Goal: Transaction & Acquisition: Purchase product/service

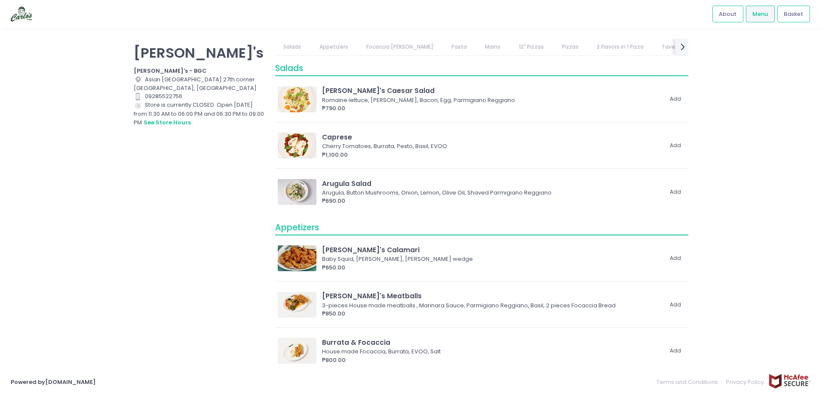
click at [724, 193] on div "[PERSON_NAME]'s [PERSON_NAME]'s - BGC Location Created with Sketch. [GEOGRAPHIC…" at bounding box center [411, 198] width 822 height 318
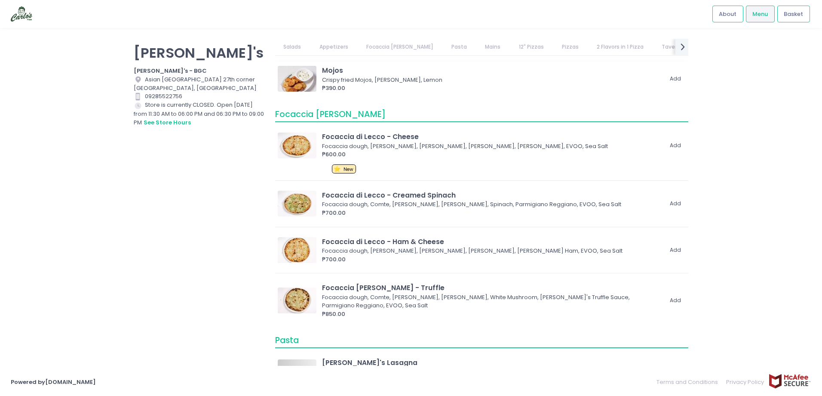
scroll to position [344, 0]
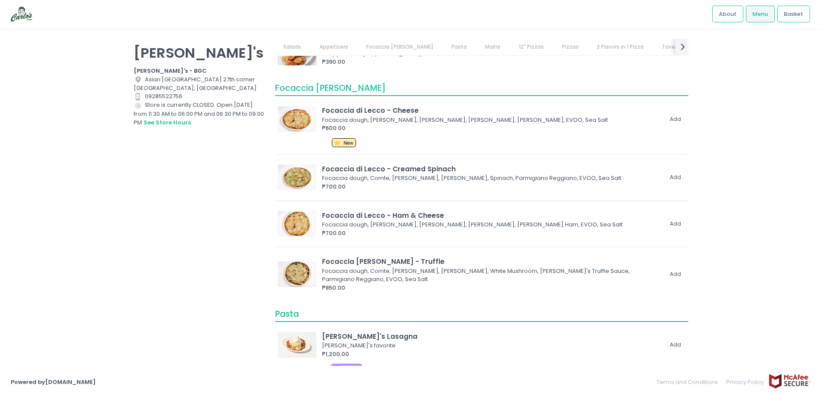
click at [292, 178] on img at bounding box center [297, 177] width 39 height 26
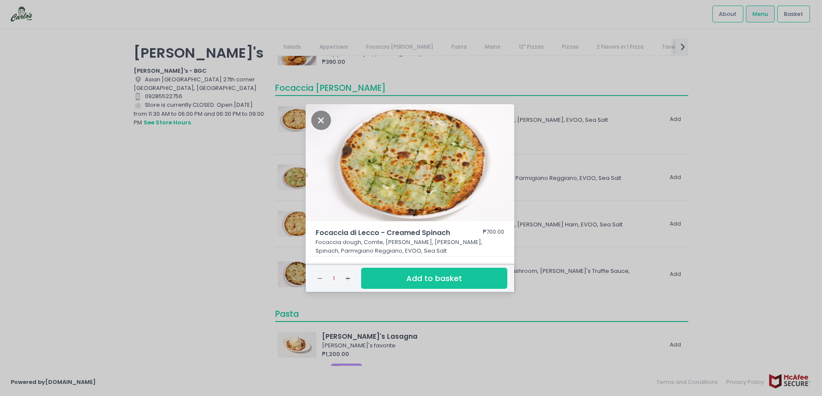
click at [187, 193] on div "Focaccia di Lecco - Creamed Spinach ₱700.00 Focaccia dough, Comte, Mozzarella, …" at bounding box center [411, 198] width 822 height 396
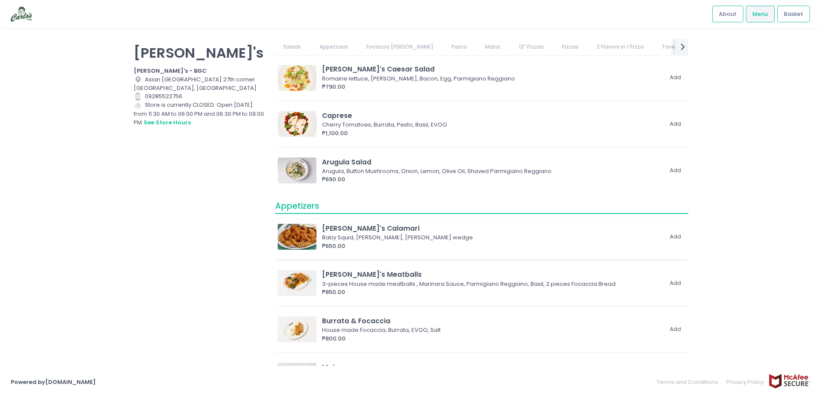
scroll to position [43, 0]
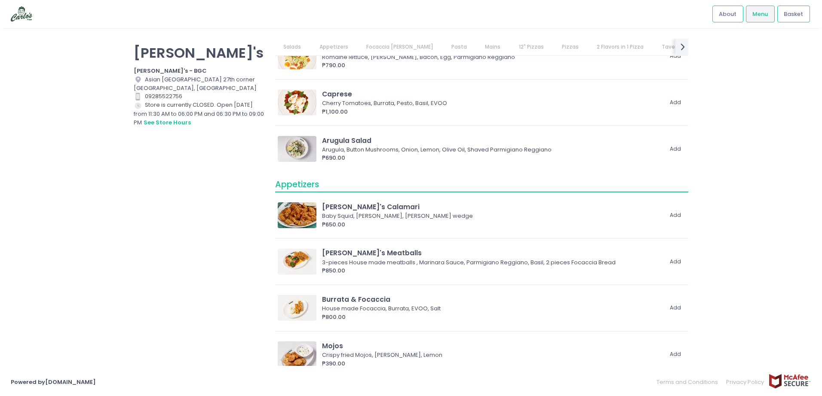
click at [229, 273] on div "[PERSON_NAME]'s [PERSON_NAME]'s - BGC Location Created with Sketch. [GEOGRAPHIC…" at bounding box center [199, 194] width 141 height 310
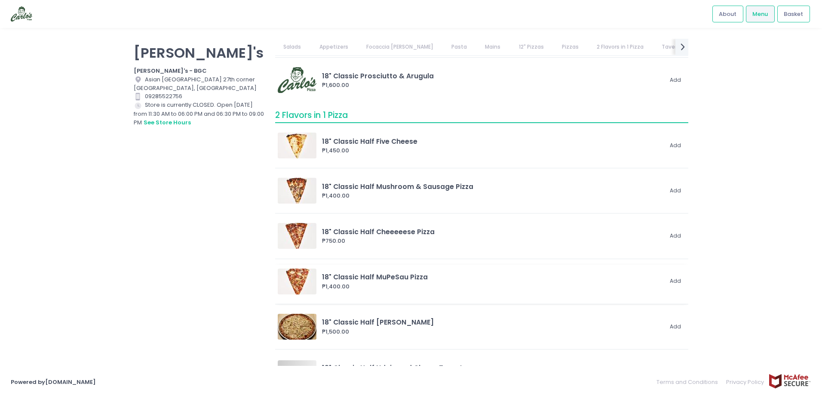
scroll to position [2279, 0]
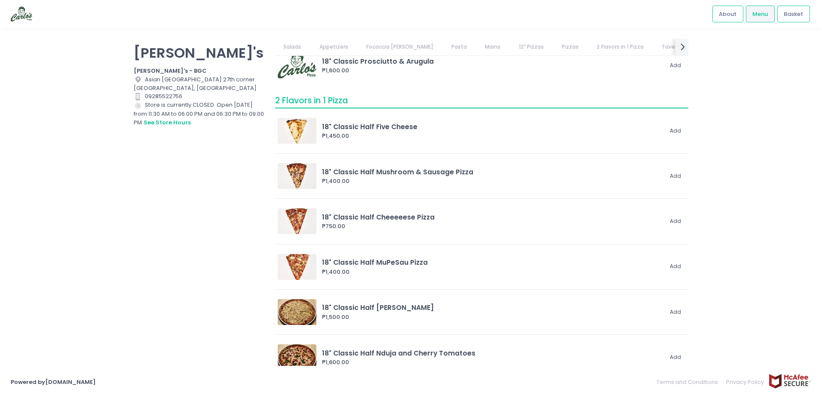
click at [758, 228] on div "[PERSON_NAME]'s [PERSON_NAME]'s - BGC Location Created with Sketch. [GEOGRAPHIC…" at bounding box center [411, 198] width 822 height 318
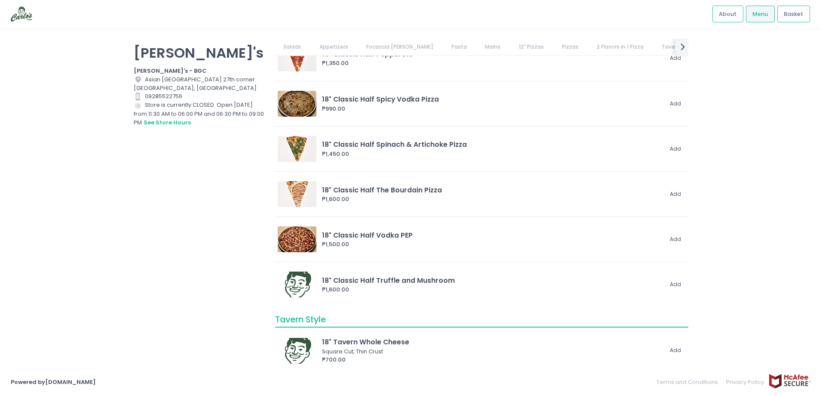
scroll to position [2665, 0]
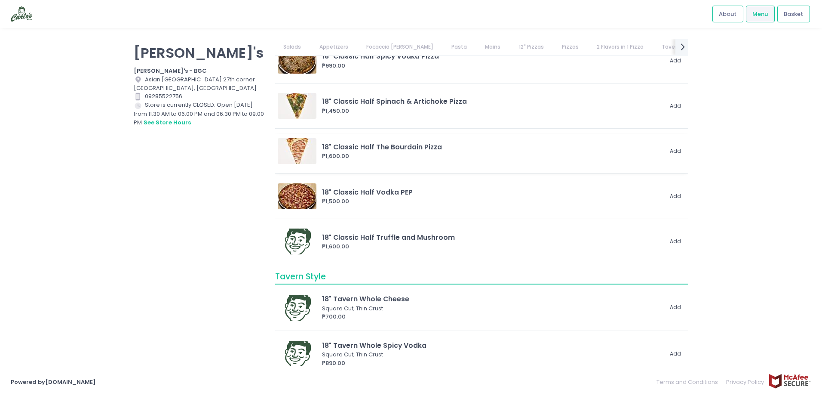
click at [292, 158] on img at bounding box center [297, 151] width 39 height 26
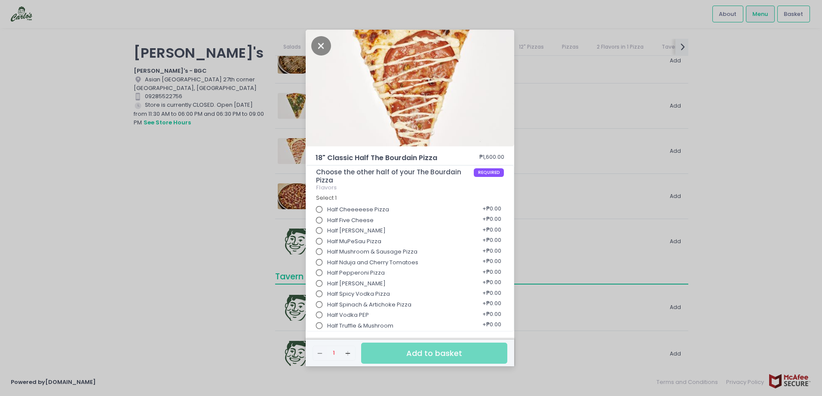
click at [225, 177] on div "18" Classic Half The Bourdain Pizza ₱1,600.00 Choose the other half of your The…" at bounding box center [411, 198] width 822 height 396
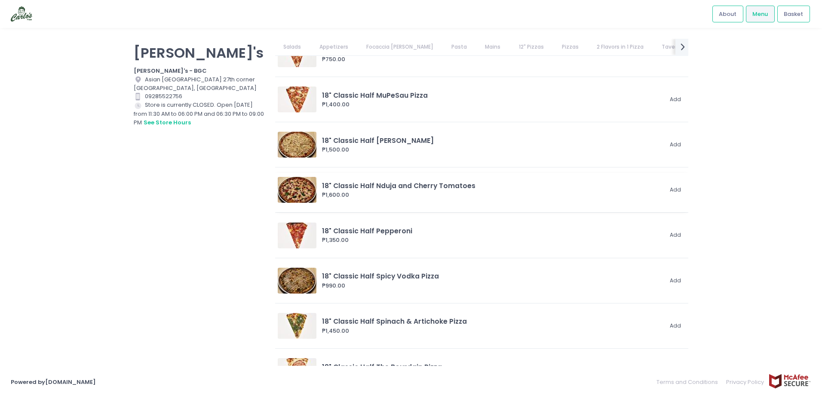
scroll to position [2408, 0]
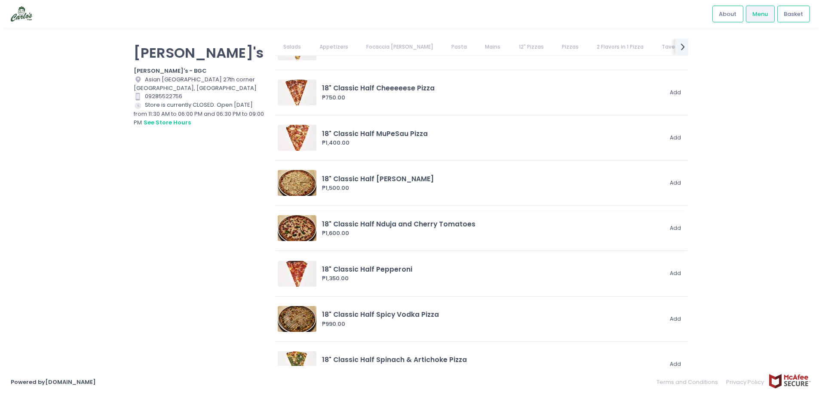
click at [426, 223] on div "18" Classic Half Nduja and Cherry Tomatoes" at bounding box center [492, 224] width 340 height 10
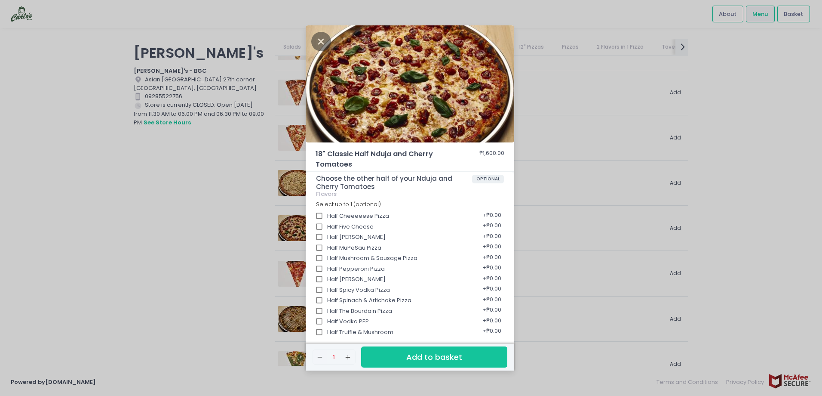
click at [290, 248] on div "18" Classic Half Nduja and Cherry Tomatoes ₱1,600.00 Choose the other half of y…" at bounding box center [411, 198] width 822 height 396
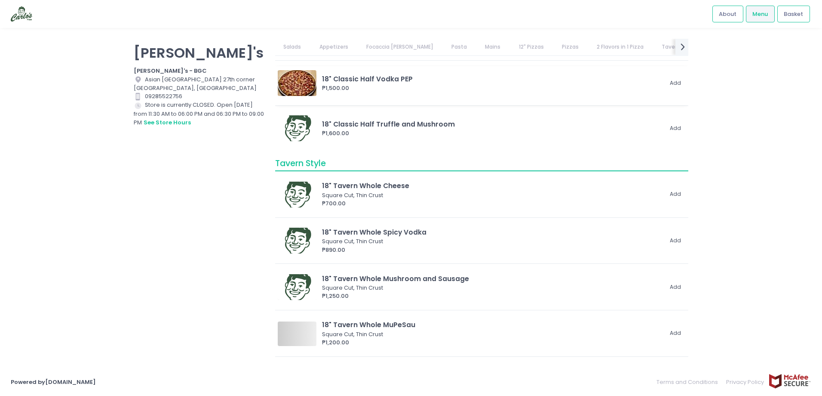
scroll to position [2794, 0]
